Goal: Transaction & Acquisition: Book appointment/travel/reservation

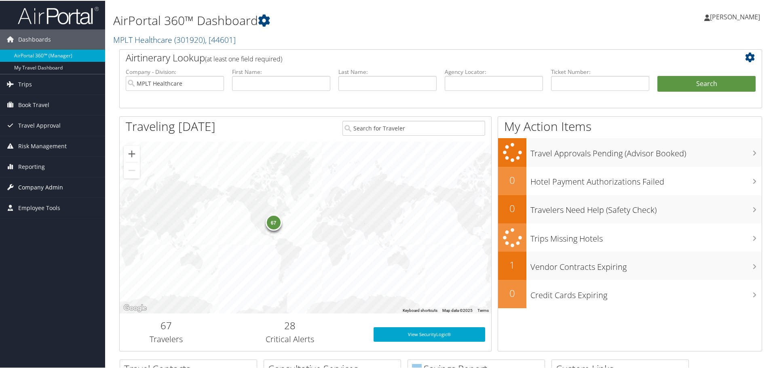
click at [51, 183] on span "Company Admin" at bounding box center [40, 187] width 45 height 20
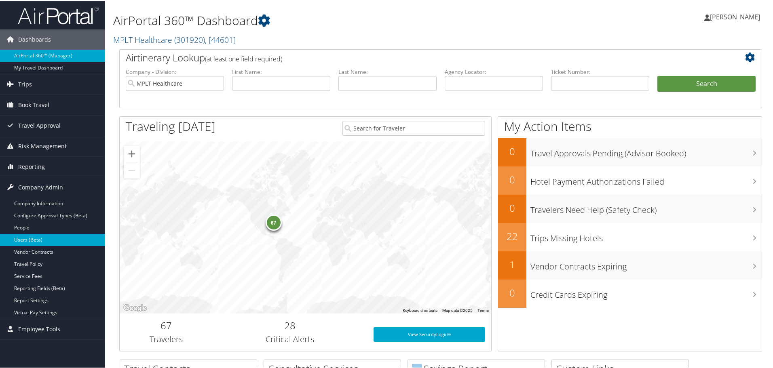
click at [40, 236] on link "Users (Beta)" at bounding box center [52, 239] width 105 height 12
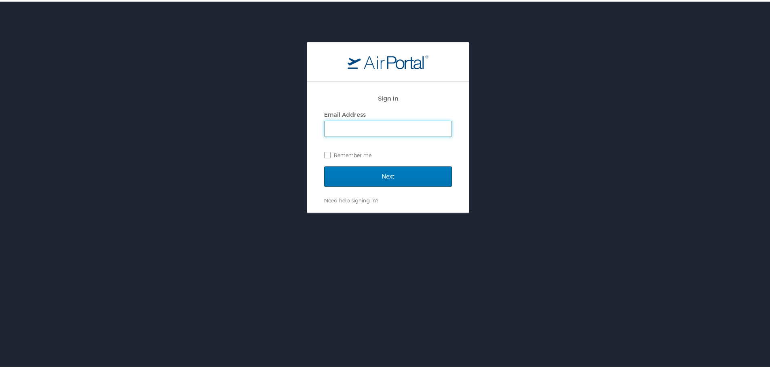
click at [408, 122] on input "Email Address" at bounding box center [388, 127] width 127 height 15
type input "jarrieta@mplthealthcare.com"
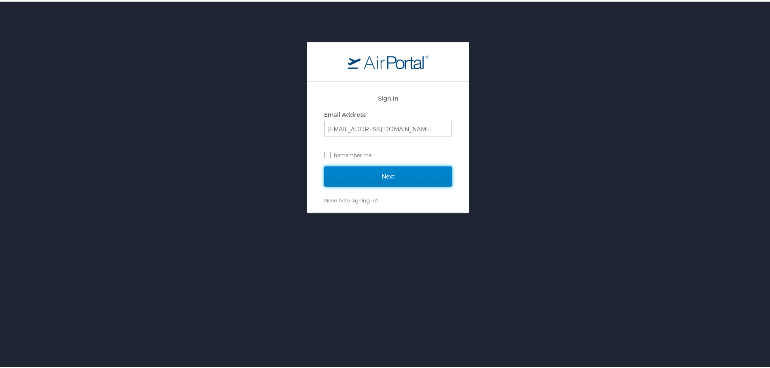
click at [407, 180] on input "Next" at bounding box center [388, 175] width 128 height 20
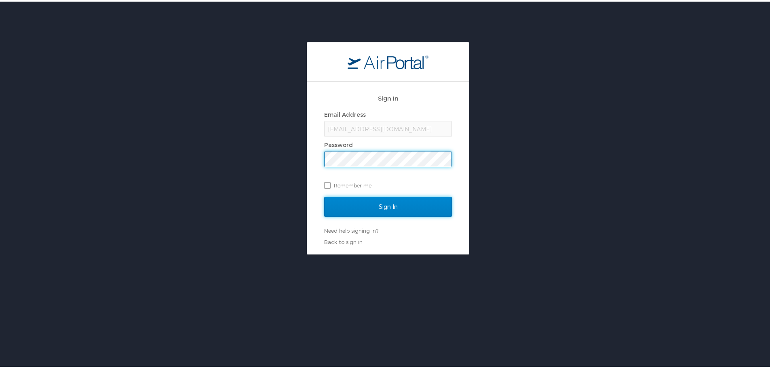
click at [413, 198] on input "Sign In" at bounding box center [388, 205] width 128 height 20
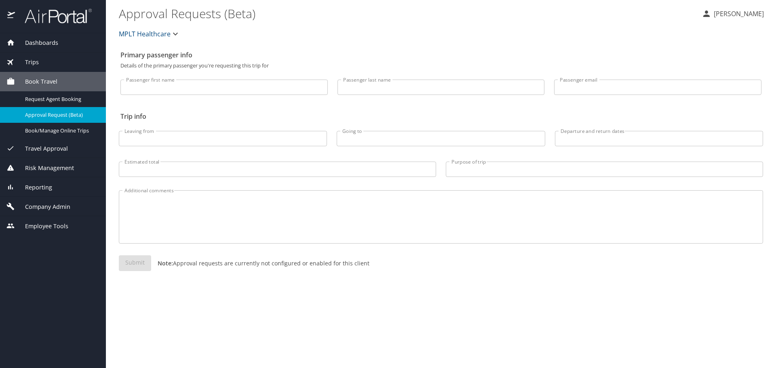
click at [45, 205] on span "Company Admin" at bounding box center [42, 207] width 55 height 9
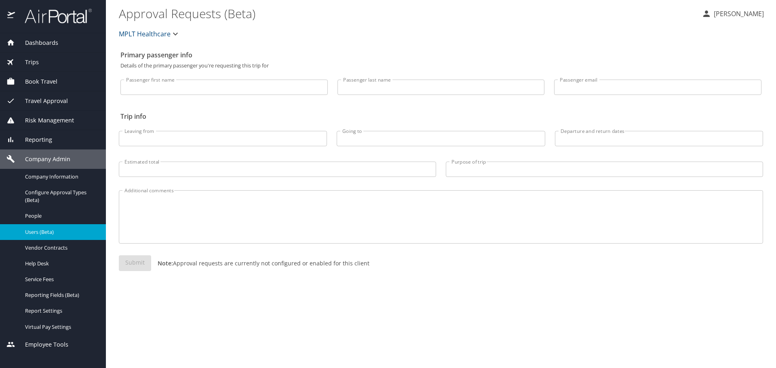
click at [53, 230] on span "Users (Beta)" at bounding box center [60, 232] width 71 height 8
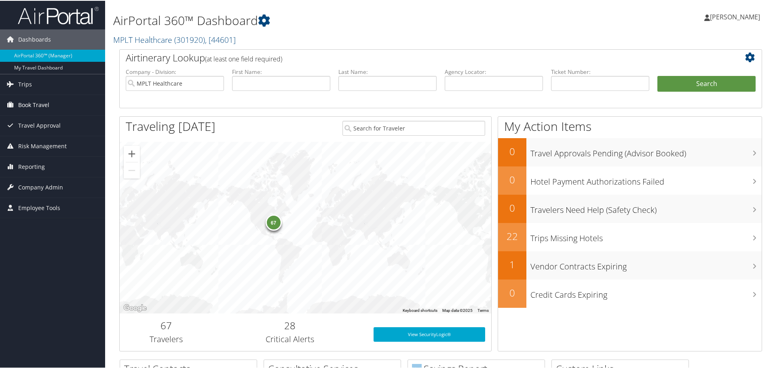
click at [51, 107] on link "Book Travel" at bounding box center [52, 104] width 105 height 20
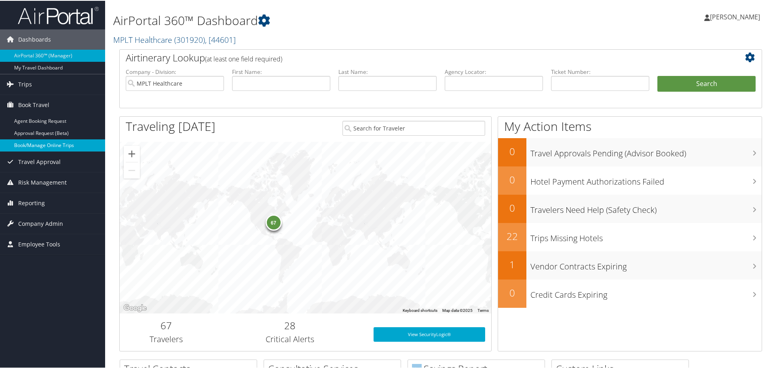
click at [80, 141] on link "Book/Manage Online Trips" at bounding box center [52, 145] width 105 height 12
